Goal: Check status: Check status

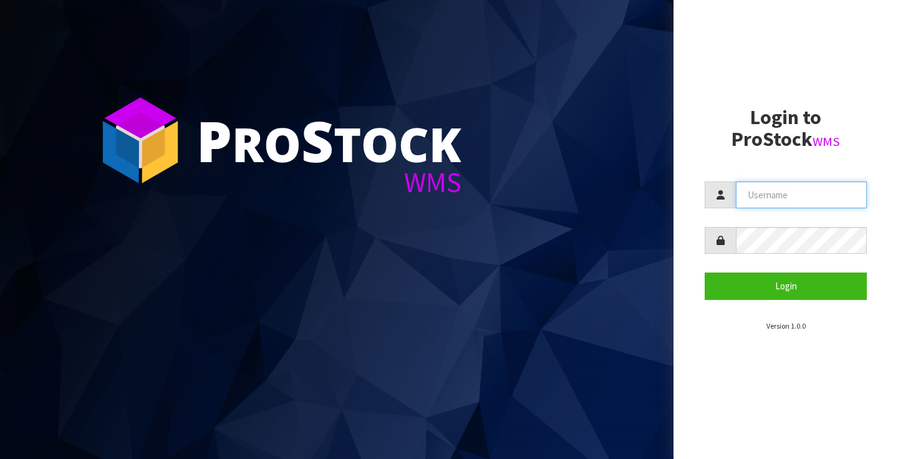
type input "clint.tweedale@xtra.co.nz"
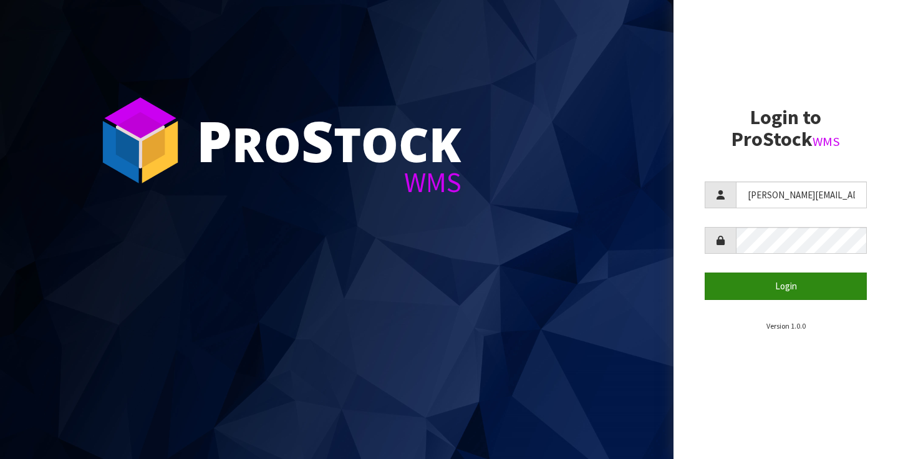
click at [783, 290] on button "Login" at bounding box center [785, 285] width 162 height 27
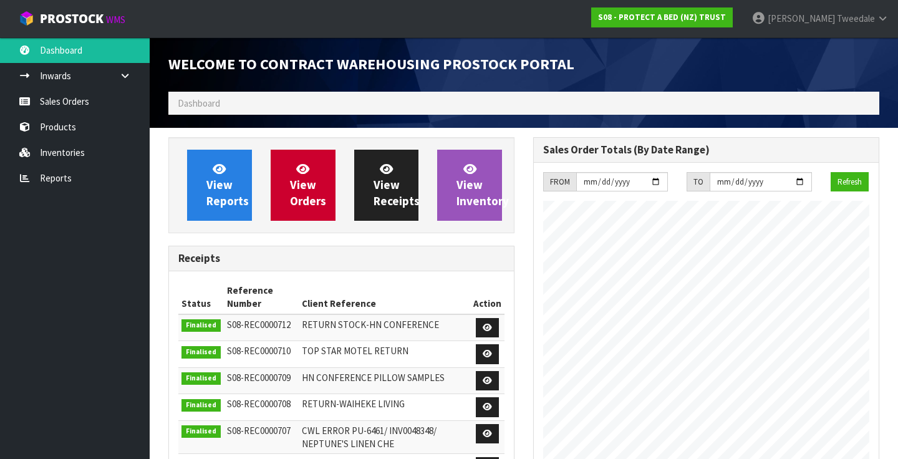
scroll to position [753, 365]
click at [229, 188] on span "View Reports" at bounding box center [227, 184] width 42 height 47
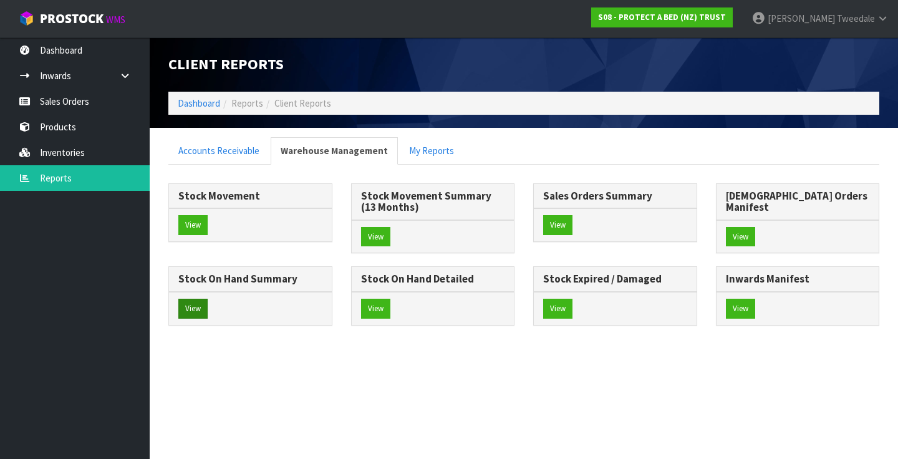
click at [208, 299] on button "View" at bounding box center [192, 309] width 29 height 20
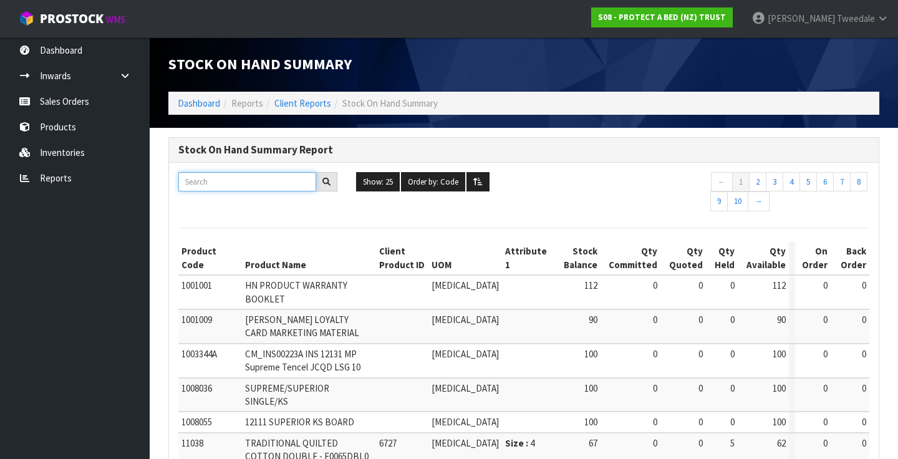
click at [242, 178] on input "text" at bounding box center [247, 181] width 138 height 19
paste input "F0390QUEK"
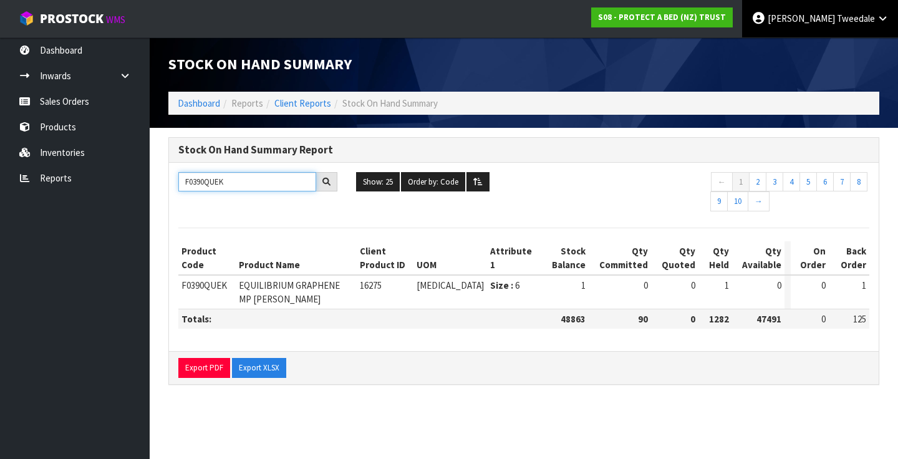
type input "F0390QUEK"
click at [880, 18] on icon at bounding box center [882, 18] width 12 height 9
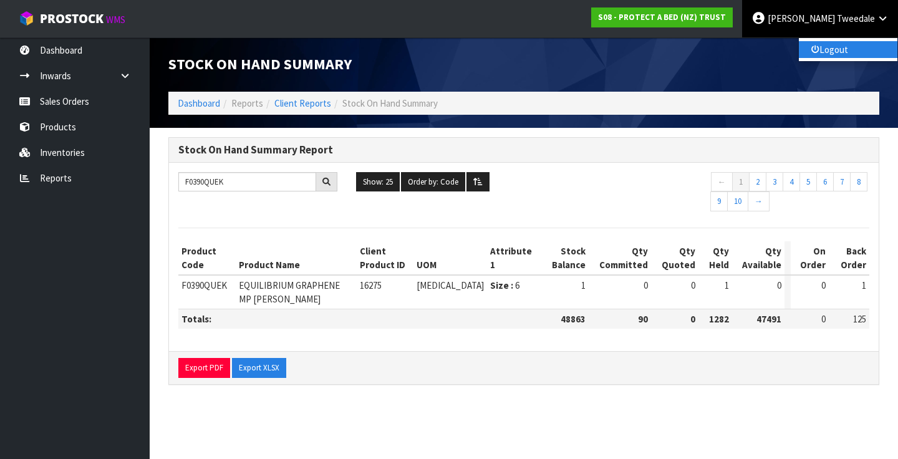
click at [838, 47] on link "Logout" at bounding box center [848, 49] width 98 height 17
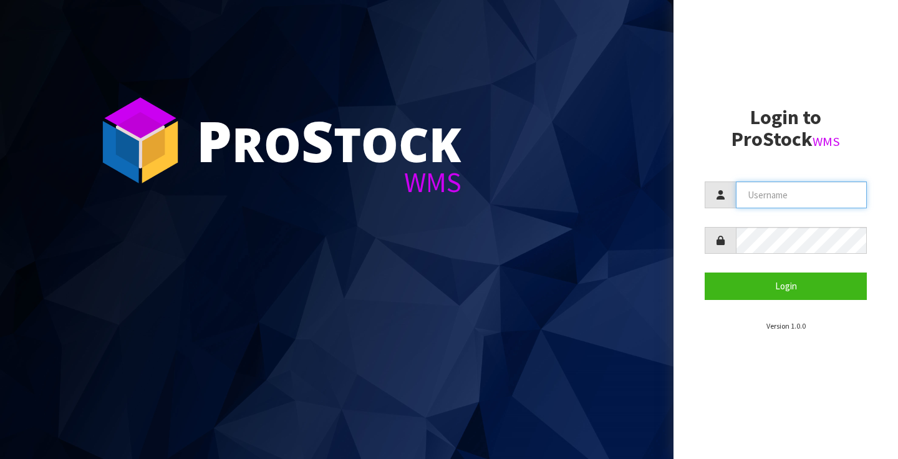
type input "[PERSON_NAME][EMAIL_ADDRESS][PERSON_NAME][DOMAIN_NAME]"
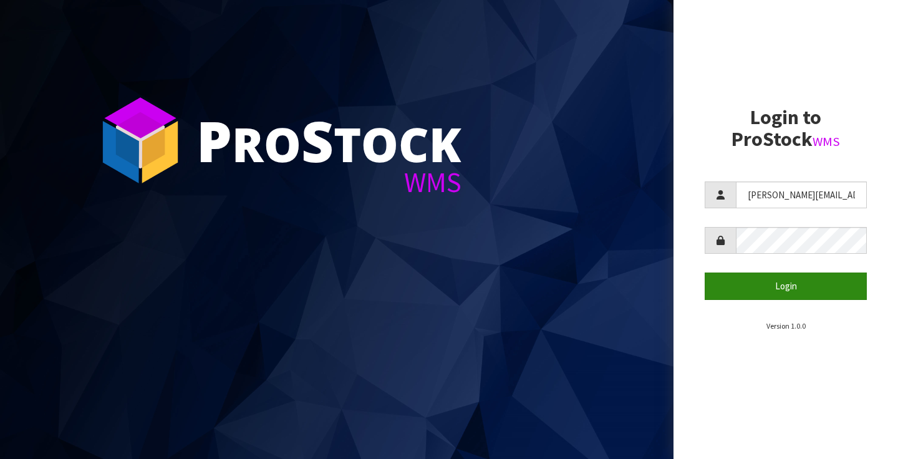
click at [780, 284] on button "Login" at bounding box center [785, 285] width 162 height 27
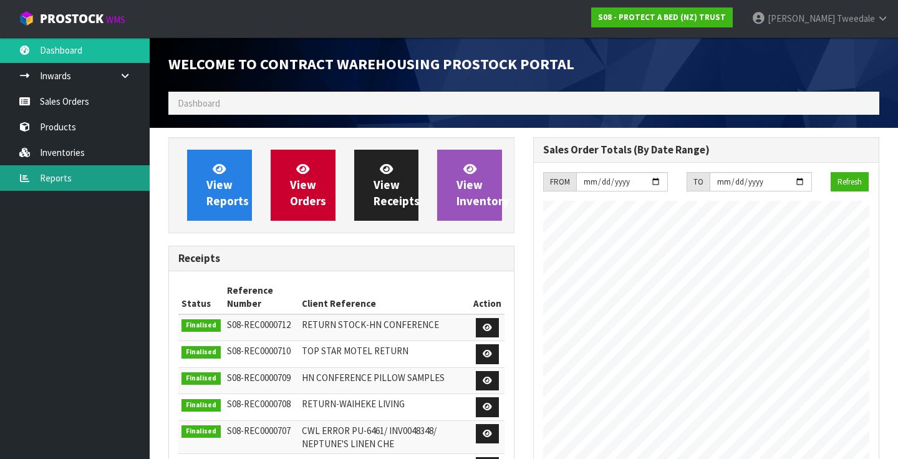
scroll to position [753, 365]
click at [47, 174] on link "Reports" at bounding box center [75, 178] width 150 height 26
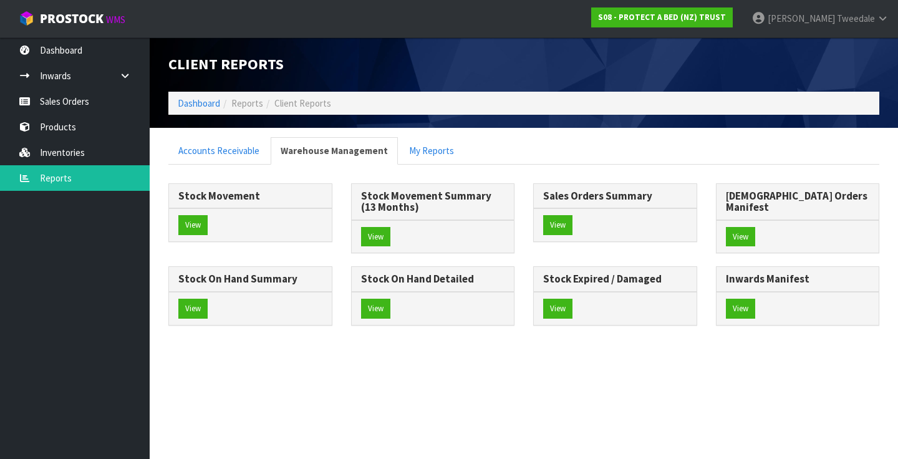
click at [332, 276] on div "Stock On Hand Summary" at bounding box center [250, 279] width 163 height 25
click at [208, 299] on button "View" at bounding box center [192, 309] width 29 height 20
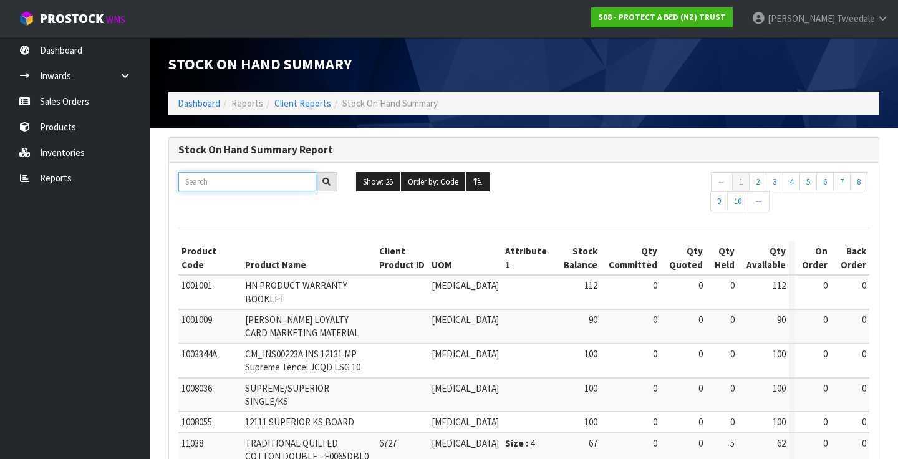
click at [235, 181] on input "text" at bounding box center [247, 181] width 138 height 19
paste input "F0038ACC0"
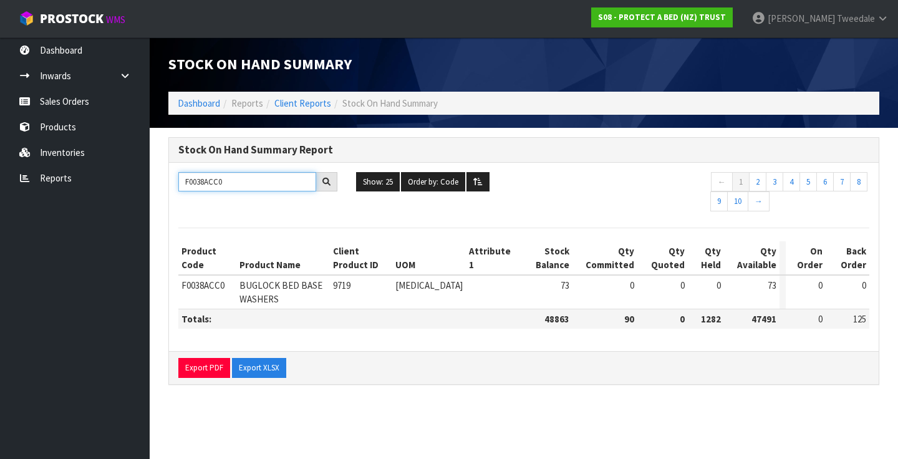
click at [253, 180] on input "F0038ACC0" at bounding box center [247, 181] width 138 height 19
click at [208, 183] on input "F0038ACC0" at bounding box center [247, 181] width 138 height 19
paste input "6KSG"
click at [205, 178] on input "F0036KSG0" at bounding box center [247, 181] width 138 height 19
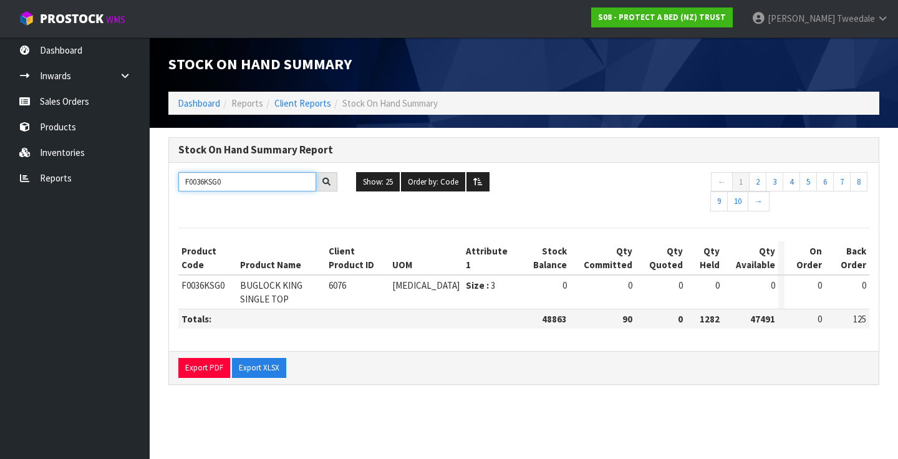
click at [205, 178] on input "F0036KSG0" at bounding box center [247, 181] width 138 height 19
paste input "9"
click at [194, 184] on input "F0039KSG0" at bounding box center [247, 181] width 138 height 19
paste input "QUE"
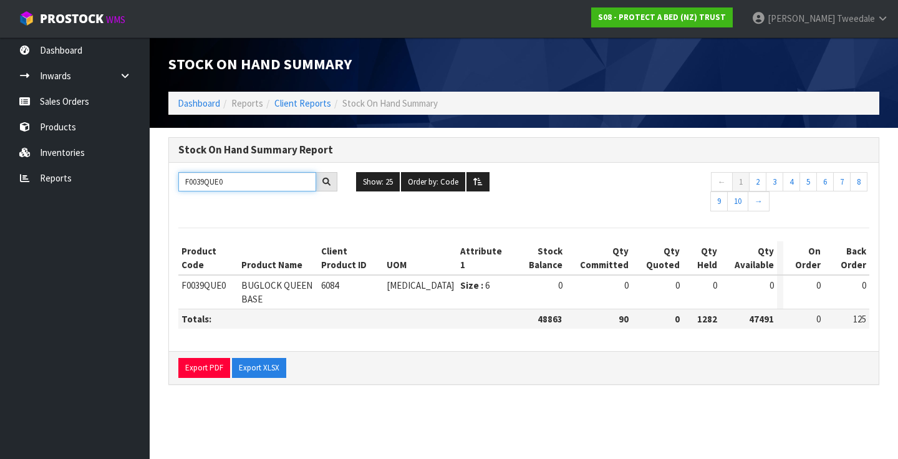
click at [218, 181] on input "F0039QUE0" at bounding box center [247, 181] width 138 height 19
paste input "6"
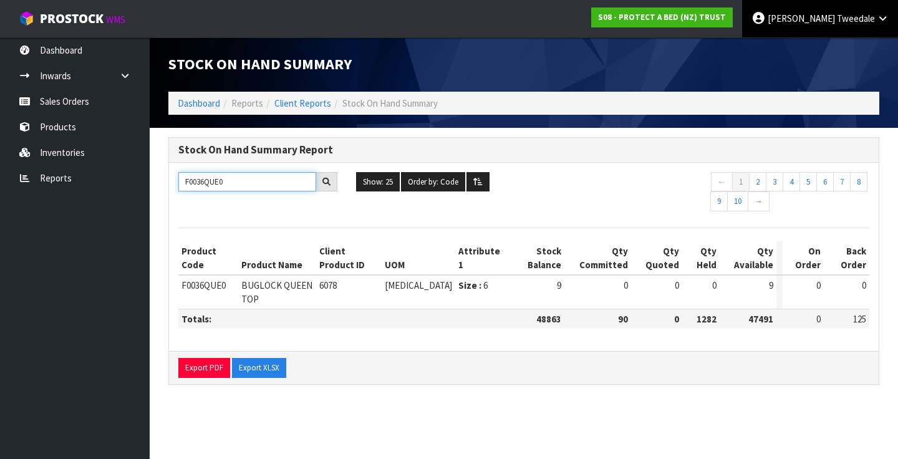
type input "F0036QUE0"
click at [883, 14] on icon at bounding box center [882, 18] width 12 height 9
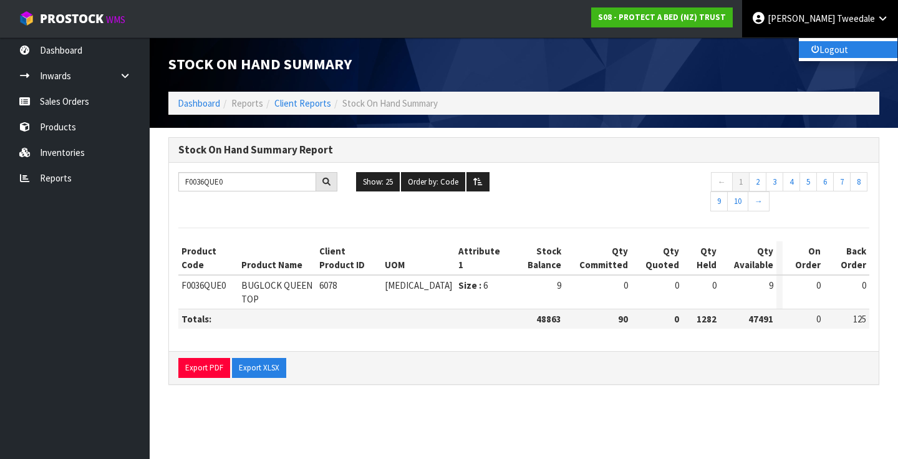
click at [837, 43] on link "Logout" at bounding box center [848, 49] width 98 height 17
